Goal: Check status

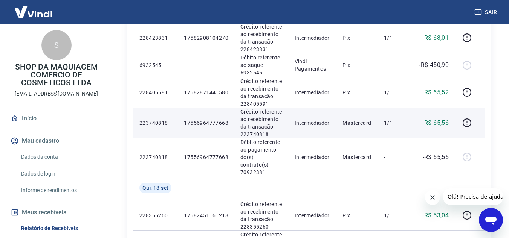
scroll to position [151, 0]
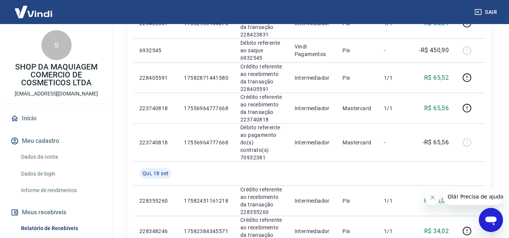
scroll to position [226, 0]
